Goal: Task Accomplishment & Management: Manage account settings

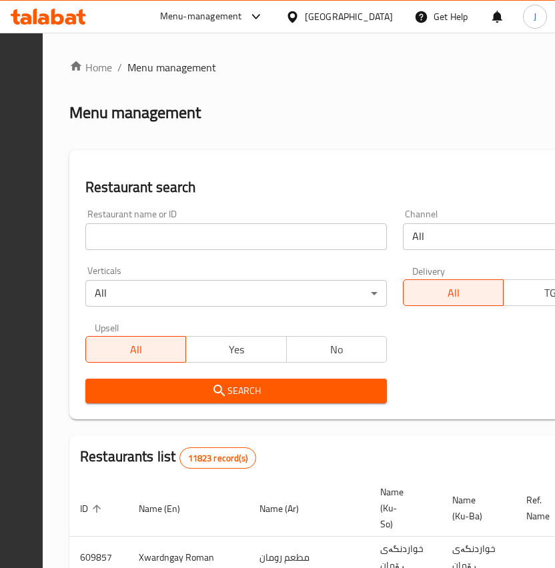
click at [211, 240] on input "search" at bounding box center [236, 237] width 302 height 27
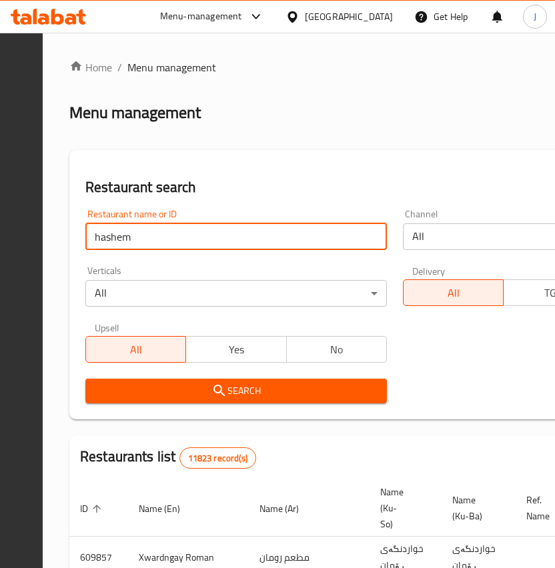
type input "hashem"
click button "Search" at bounding box center [236, 391] width 302 height 25
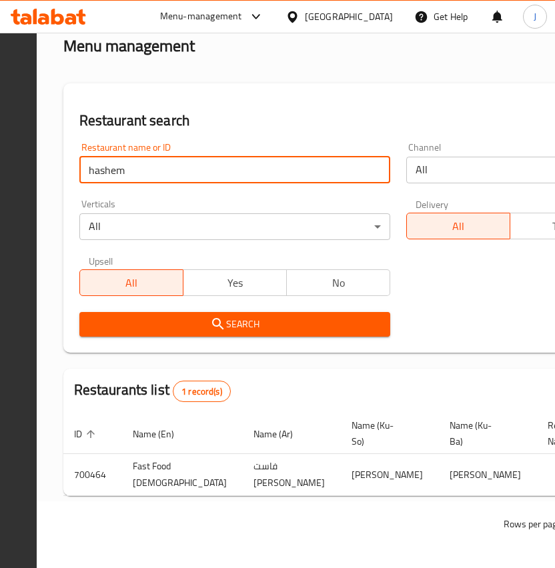
scroll to position [0, 418]
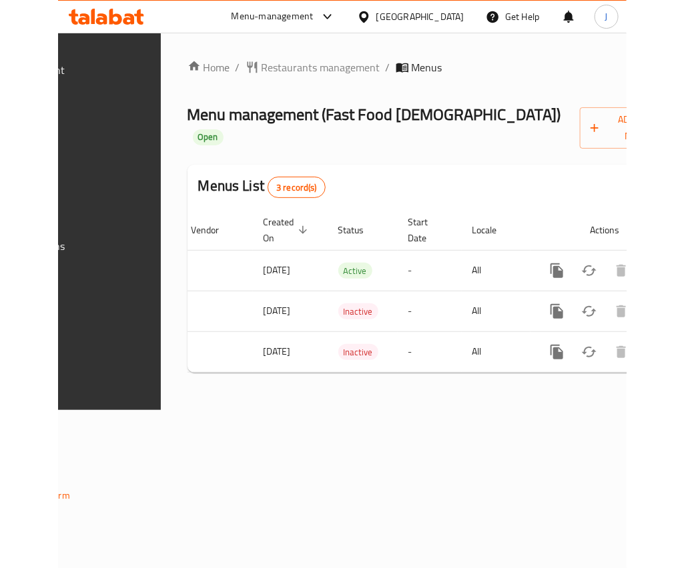
scroll to position [0, 322]
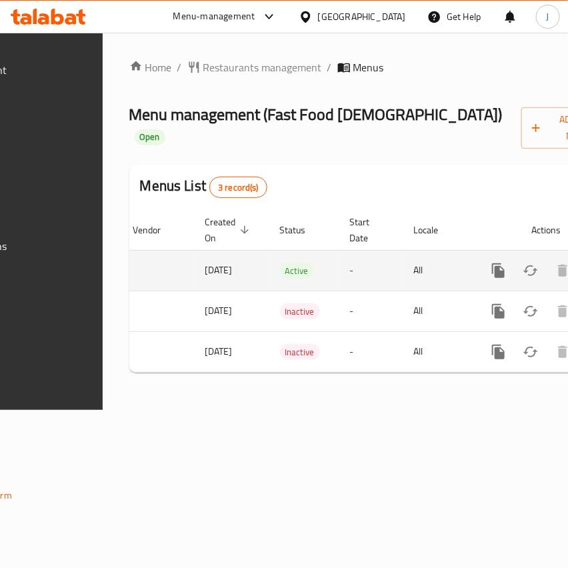
click at [529, 285] on div "enhanced table" at bounding box center [547, 271] width 128 height 32
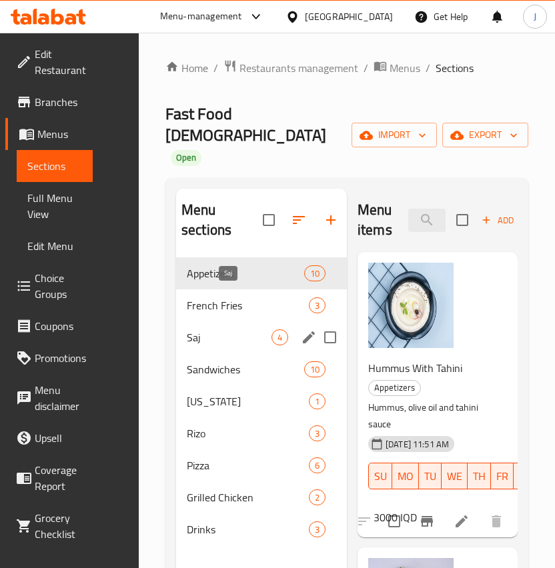
click at [214, 330] on span "Saj" at bounding box center [229, 338] width 85 height 16
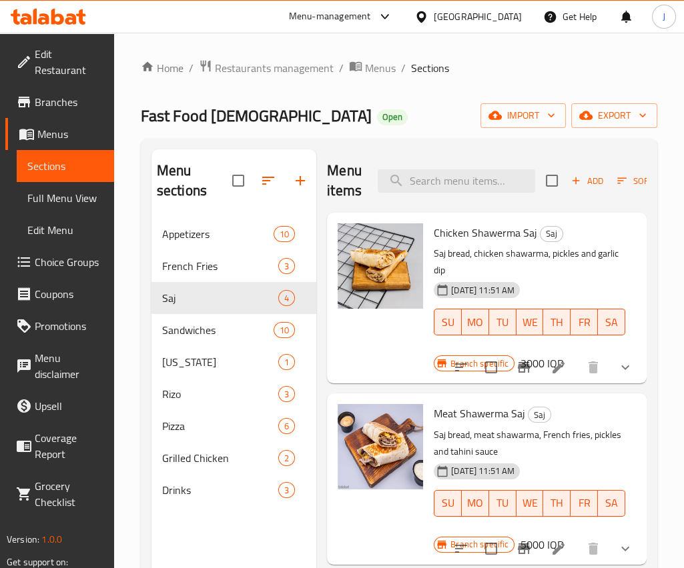
click at [540, 360] on li at bounding box center [558, 368] width 37 height 24
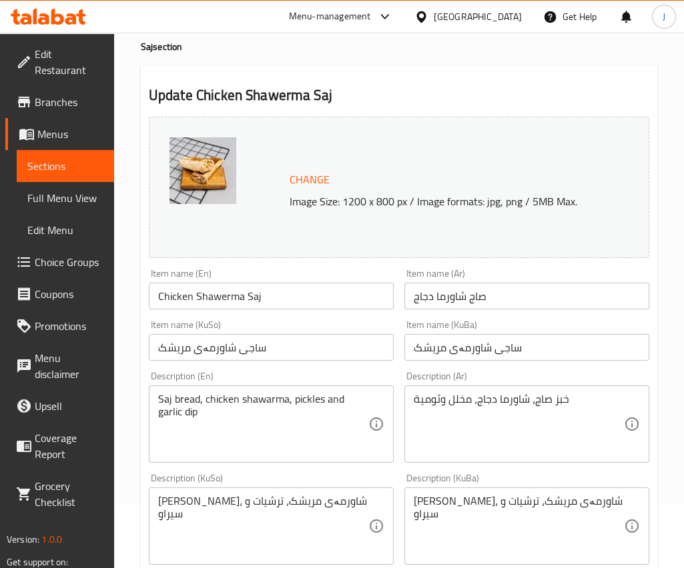
scroll to position [330, 0]
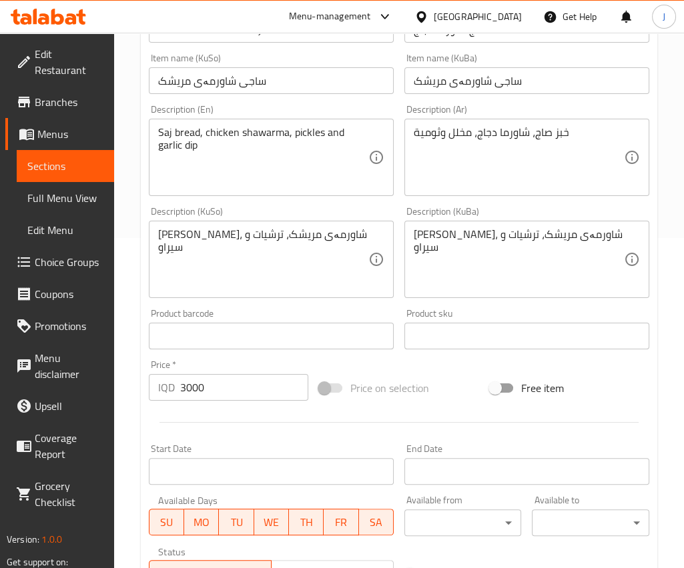
click at [189, 394] on input "3000" at bounding box center [244, 387] width 128 height 27
type input "5000"
click at [236, 418] on div at bounding box center [398, 422] width 511 height 33
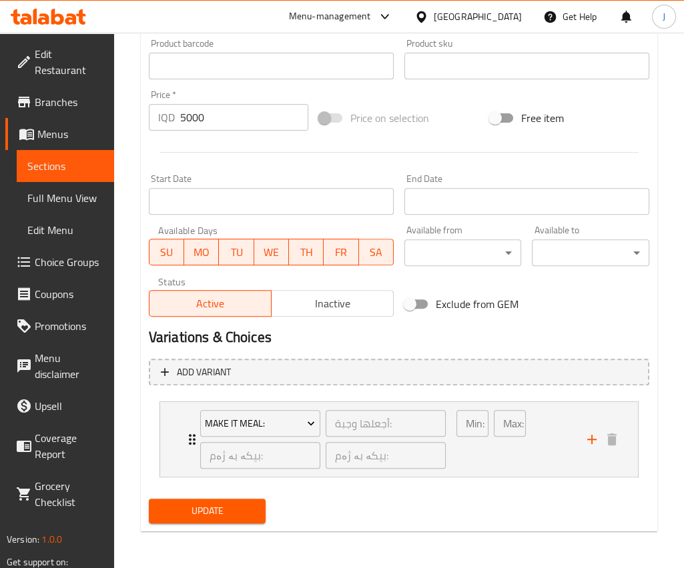
click at [219, 510] on span "Update" at bounding box center [207, 511] width 96 height 17
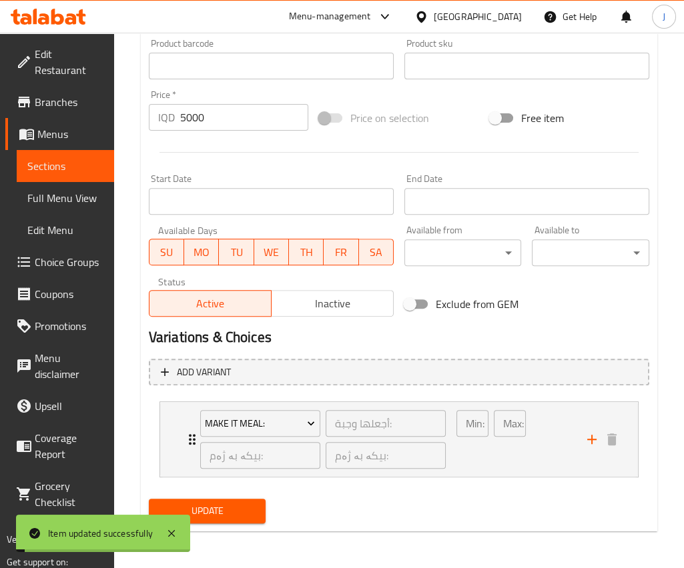
scroll to position [0, 0]
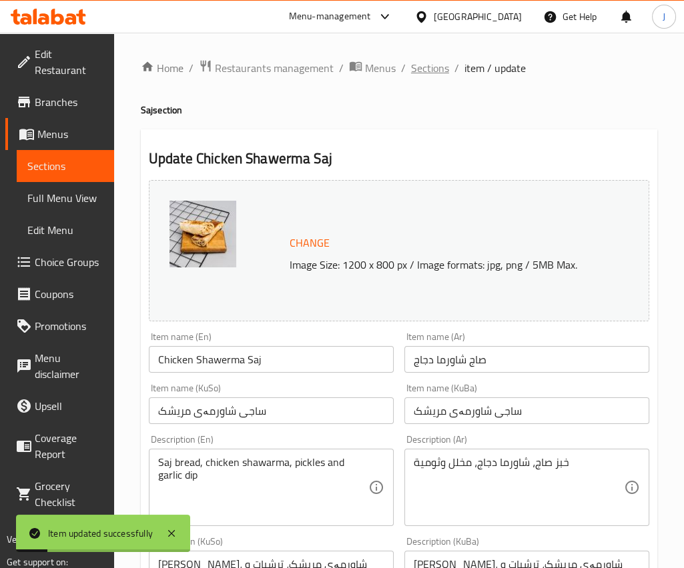
click at [430, 67] on span "Sections" at bounding box center [430, 68] width 38 height 16
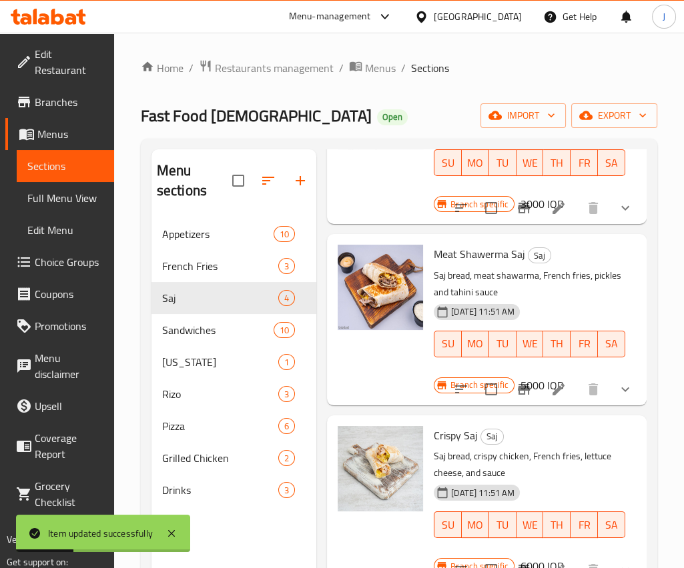
scroll to position [160, 0]
click at [552, 390] on icon at bounding box center [558, 389] width 12 height 12
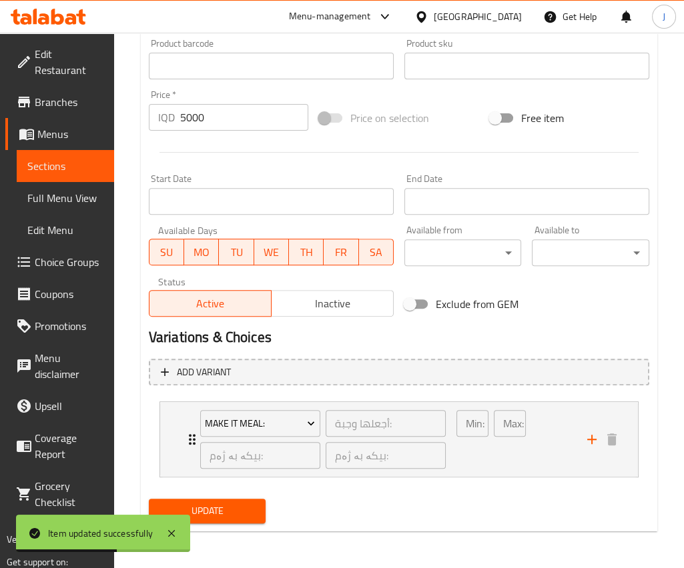
scroll to position [529, 0]
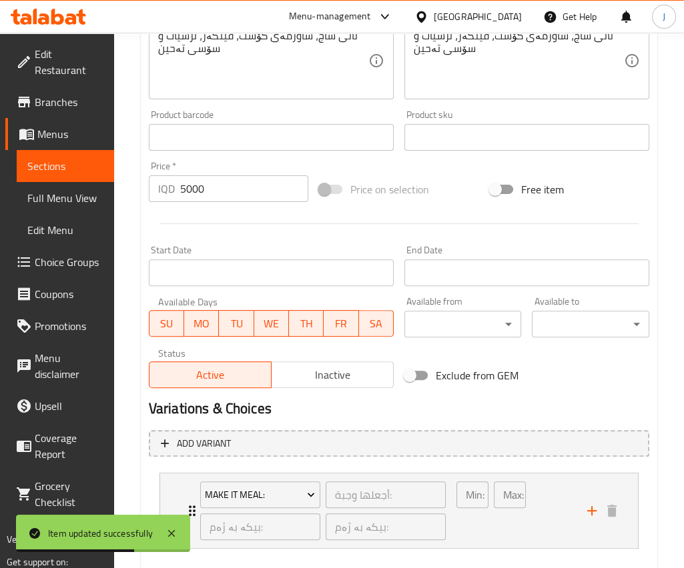
click at [187, 191] on input "5000" at bounding box center [244, 188] width 128 height 27
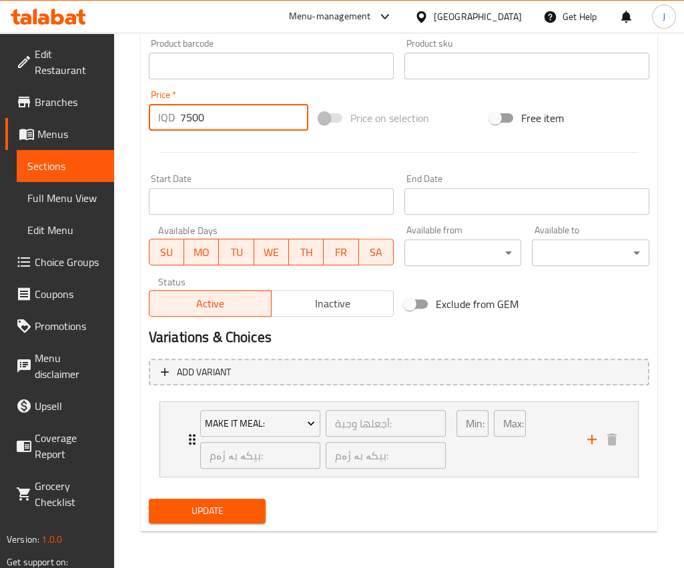
type input "7500"
click at [228, 503] on span "Update" at bounding box center [207, 511] width 96 height 17
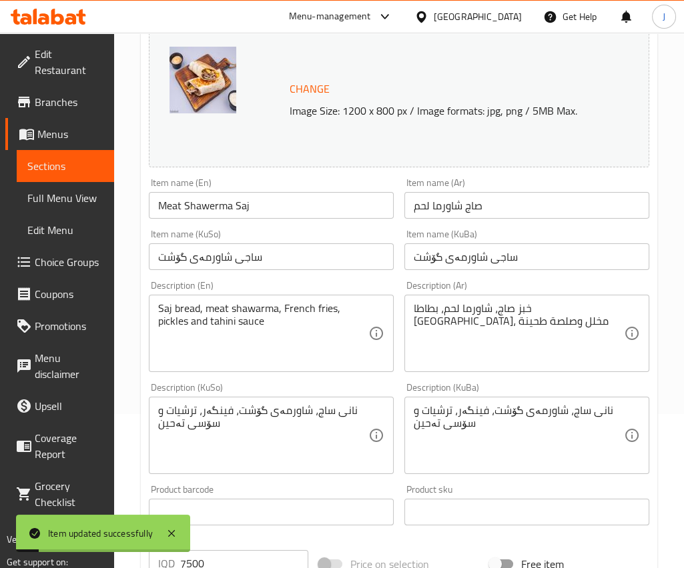
scroll to position [0, 0]
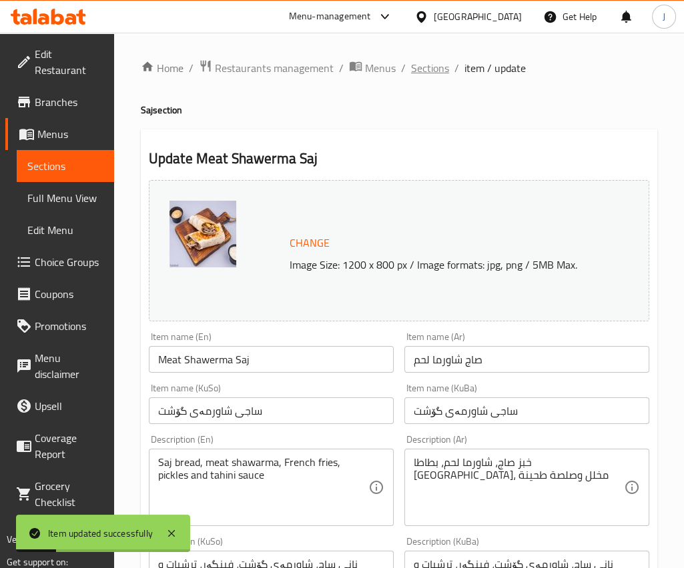
click at [421, 64] on span "Sections" at bounding box center [430, 68] width 38 height 16
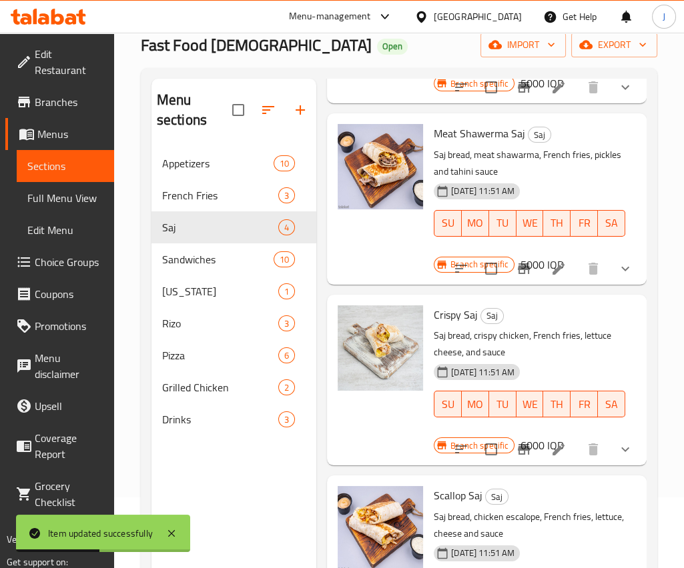
scroll to position [72, 0]
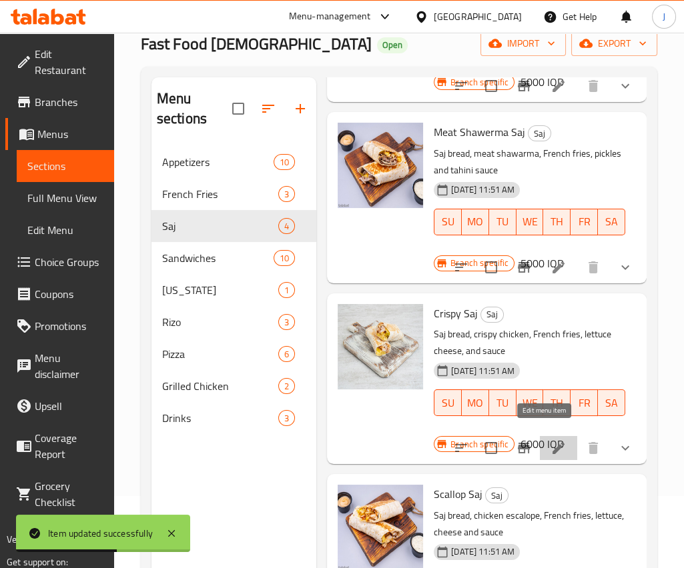
click at [551, 443] on icon at bounding box center [558, 448] width 16 height 16
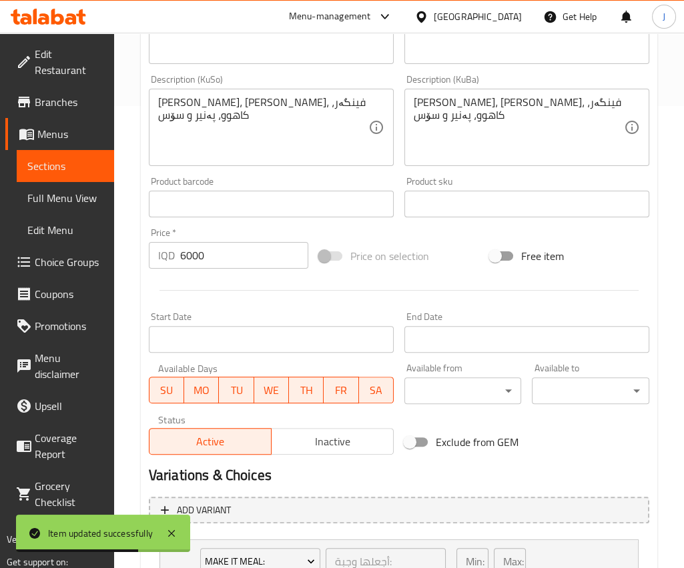
scroll to position [600, 0]
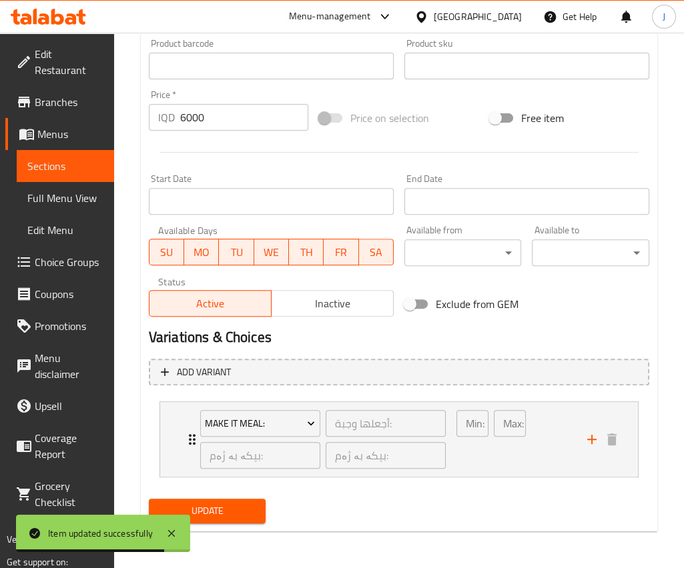
click at [188, 115] on input "6000" at bounding box center [244, 117] width 128 height 27
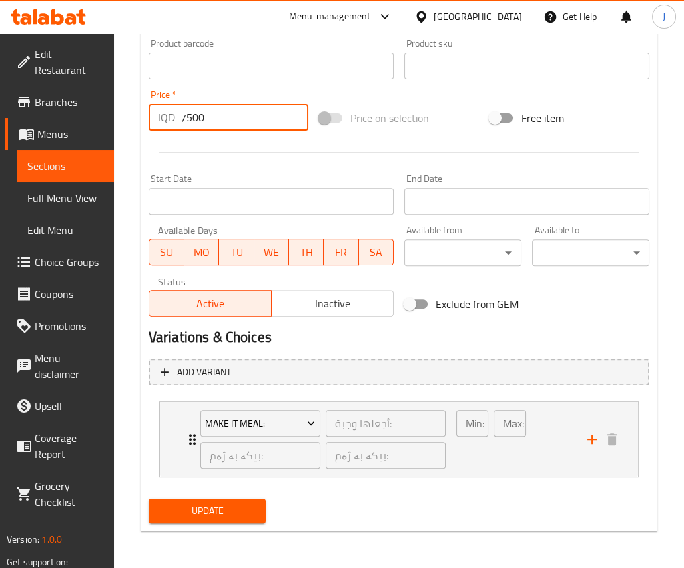
type input "7500"
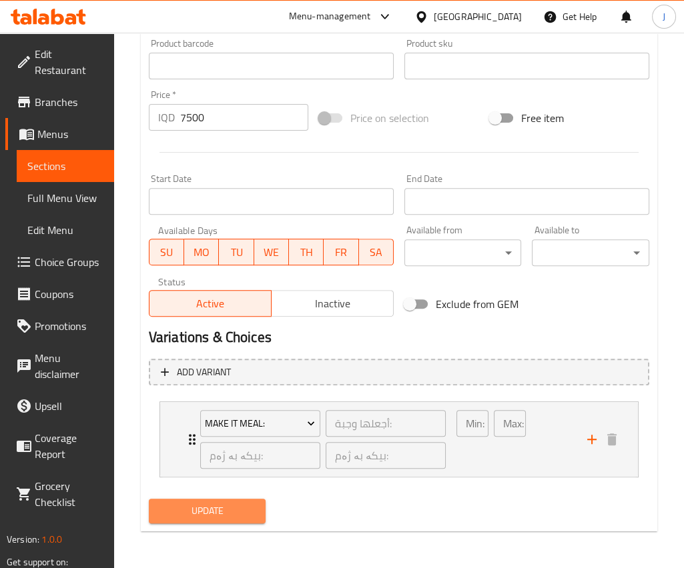
click at [220, 515] on span "Update" at bounding box center [207, 511] width 96 height 17
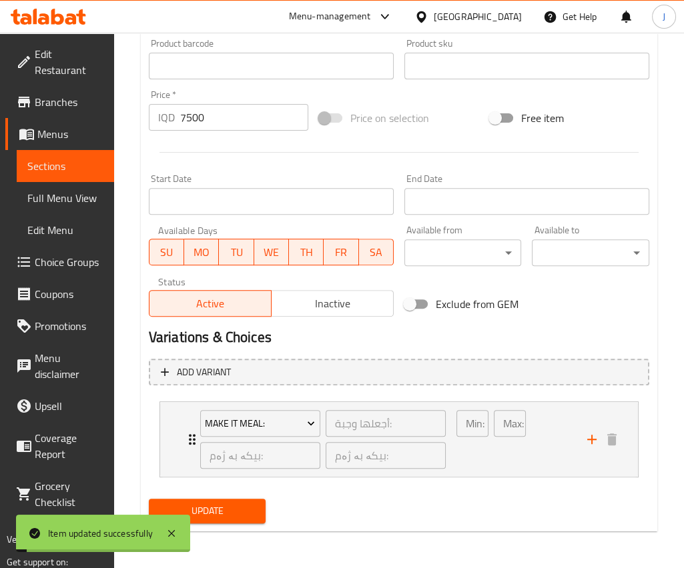
scroll to position [0, 0]
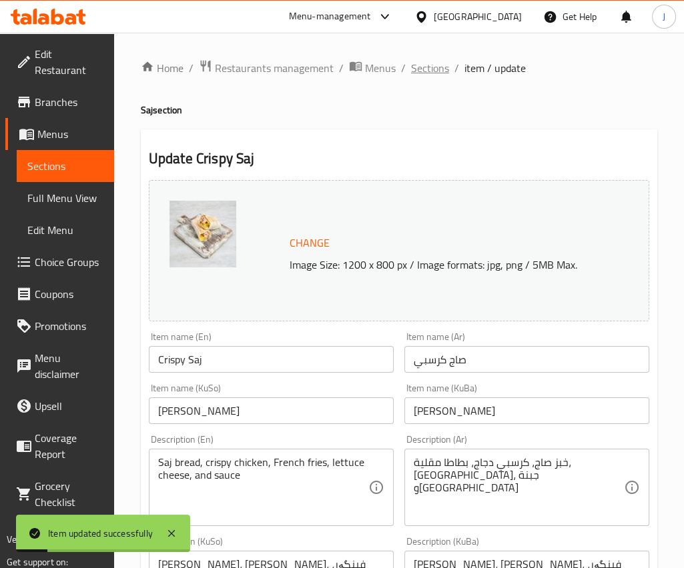
click at [427, 74] on span "Sections" at bounding box center [430, 68] width 38 height 16
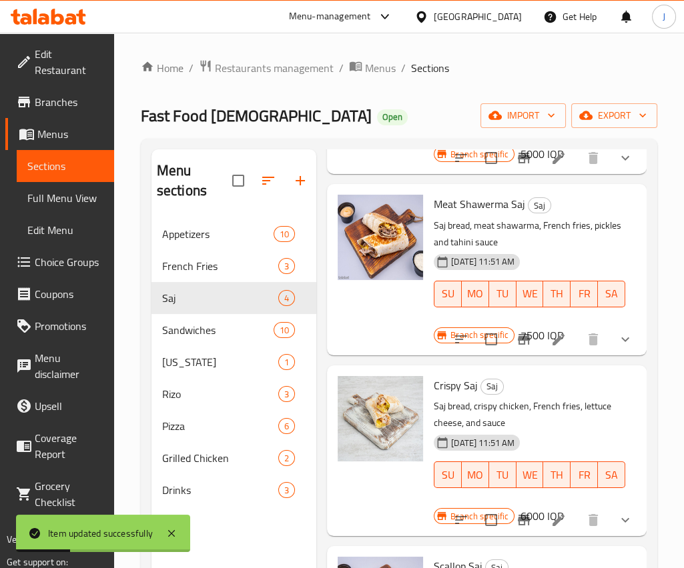
scroll to position [187, 0]
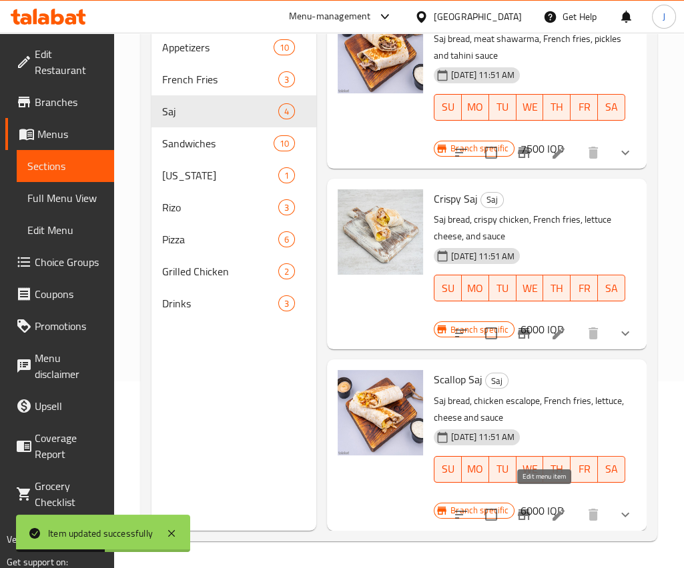
click at [550, 510] on icon at bounding box center [558, 515] width 16 height 16
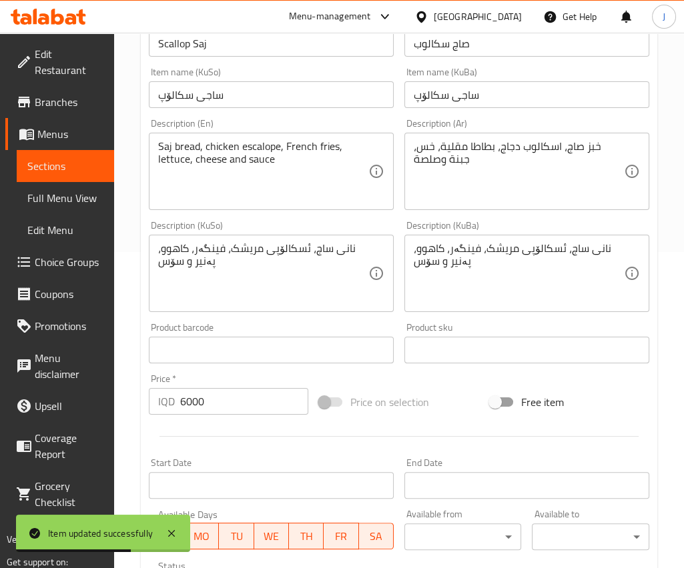
scroll to position [478, 0]
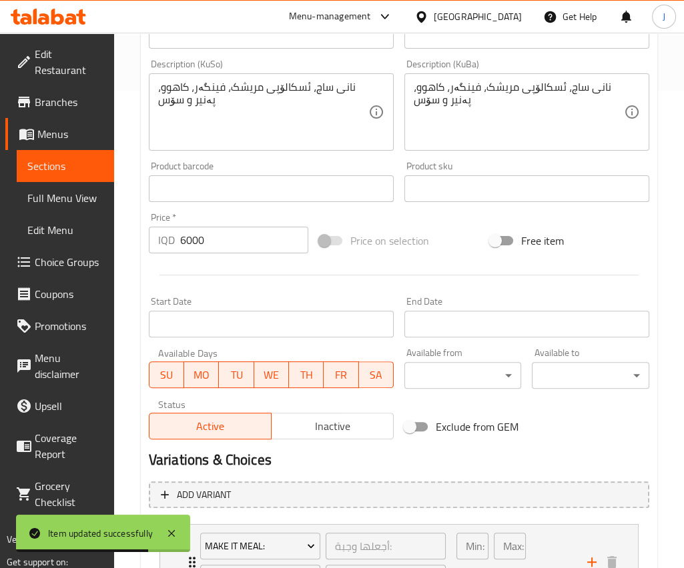
click at [196, 234] on input "6000" at bounding box center [244, 240] width 128 height 27
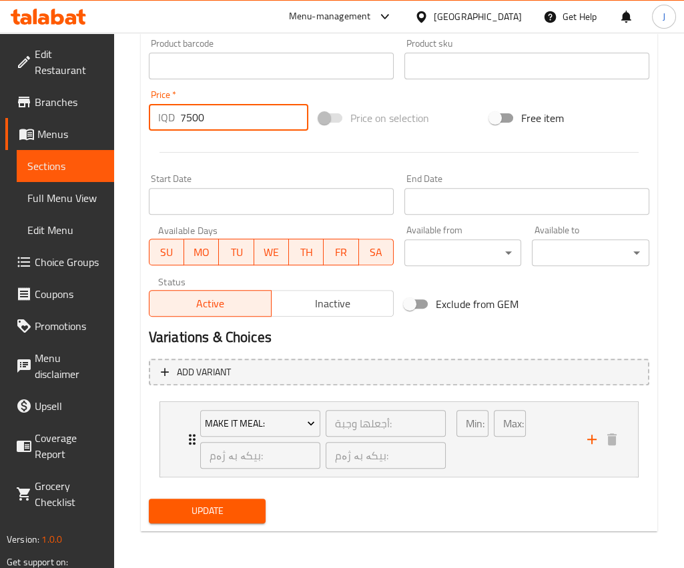
type input "7500"
click at [220, 503] on span "Update" at bounding box center [207, 511] width 96 height 17
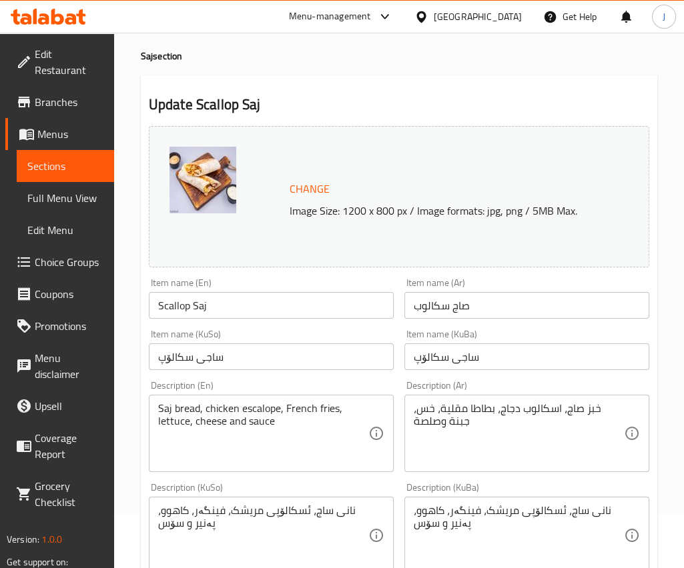
scroll to position [0, 0]
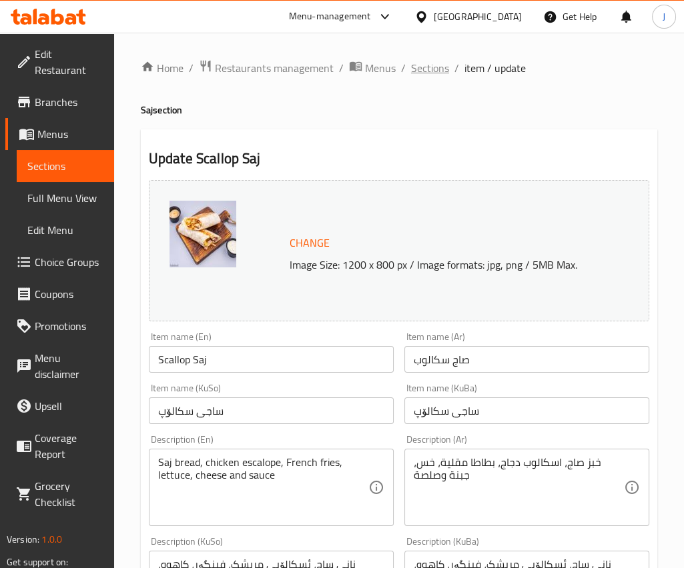
click at [443, 65] on span "Sections" at bounding box center [430, 68] width 38 height 16
